Goal: Information Seeking & Learning: Learn about a topic

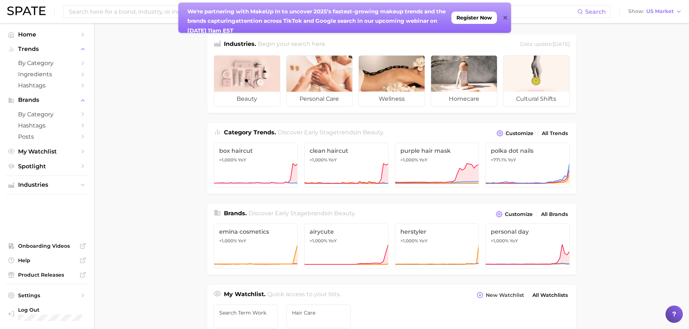
click at [504, 18] on icon at bounding box center [505, 18] width 4 height 4
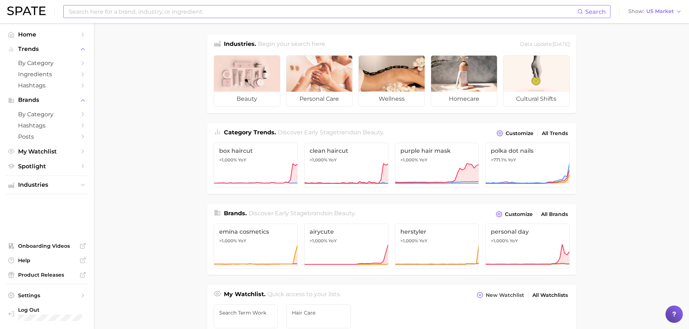
click at [97, 13] on input at bounding box center [322, 11] width 509 height 12
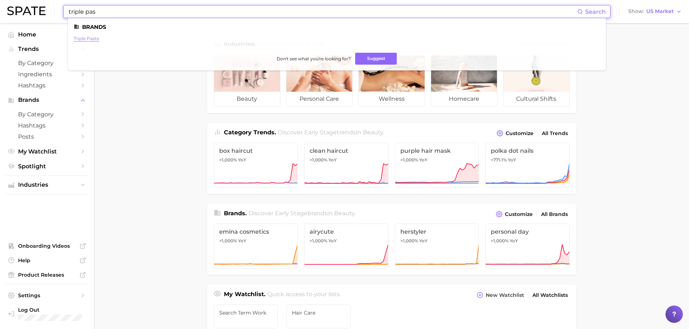
type input "triple pas"
click at [94, 40] on link "triple paste" at bounding box center [86, 38] width 25 height 5
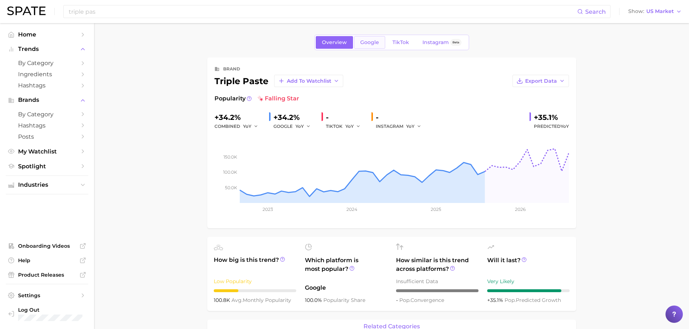
click at [375, 42] on span "Google" at bounding box center [369, 42] width 19 height 6
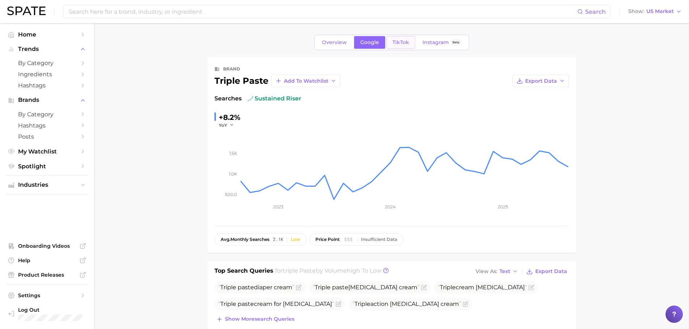
click at [413, 45] on link "TikTok" at bounding box center [400, 42] width 29 height 13
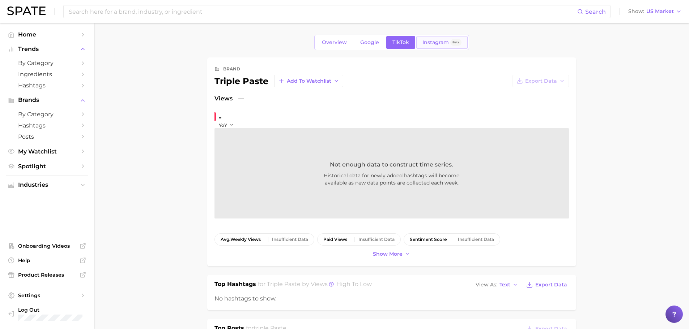
click at [450, 43] on span "Beta" at bounding box center [455, 42] width 11 height 7
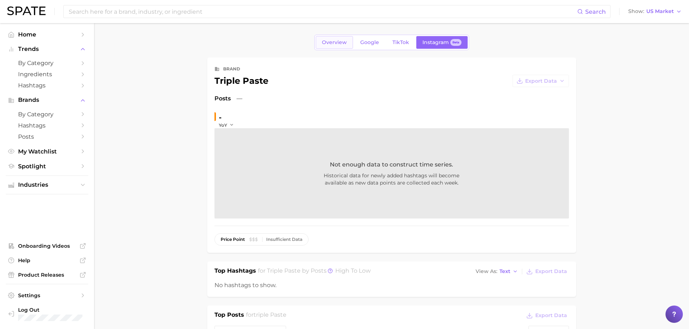
click at [326, 47] on link "Overview" at bounding box center [334, 42] width 37 height 13
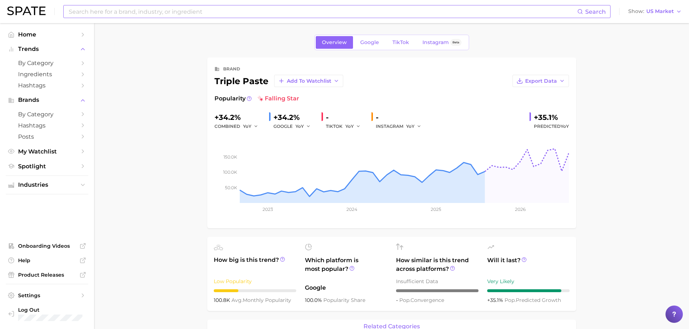
click at [196, 12] on input at bounding box center [322, 11] width 509 height 12
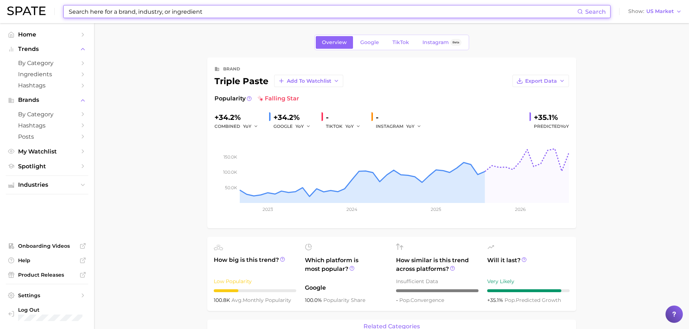
type input "d"
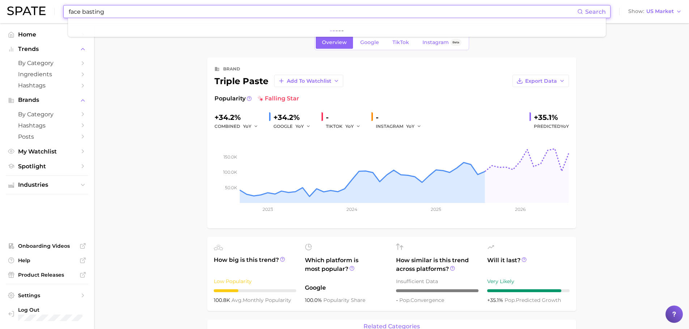
type input "face basting"
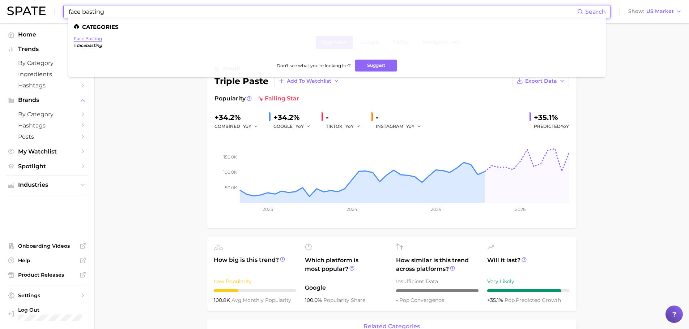
click at [98, 40] on link "face basting" at bounding box center [88, 38] width 28 height 5
